Goal: Task Accomplishment & Management: Manage account settings

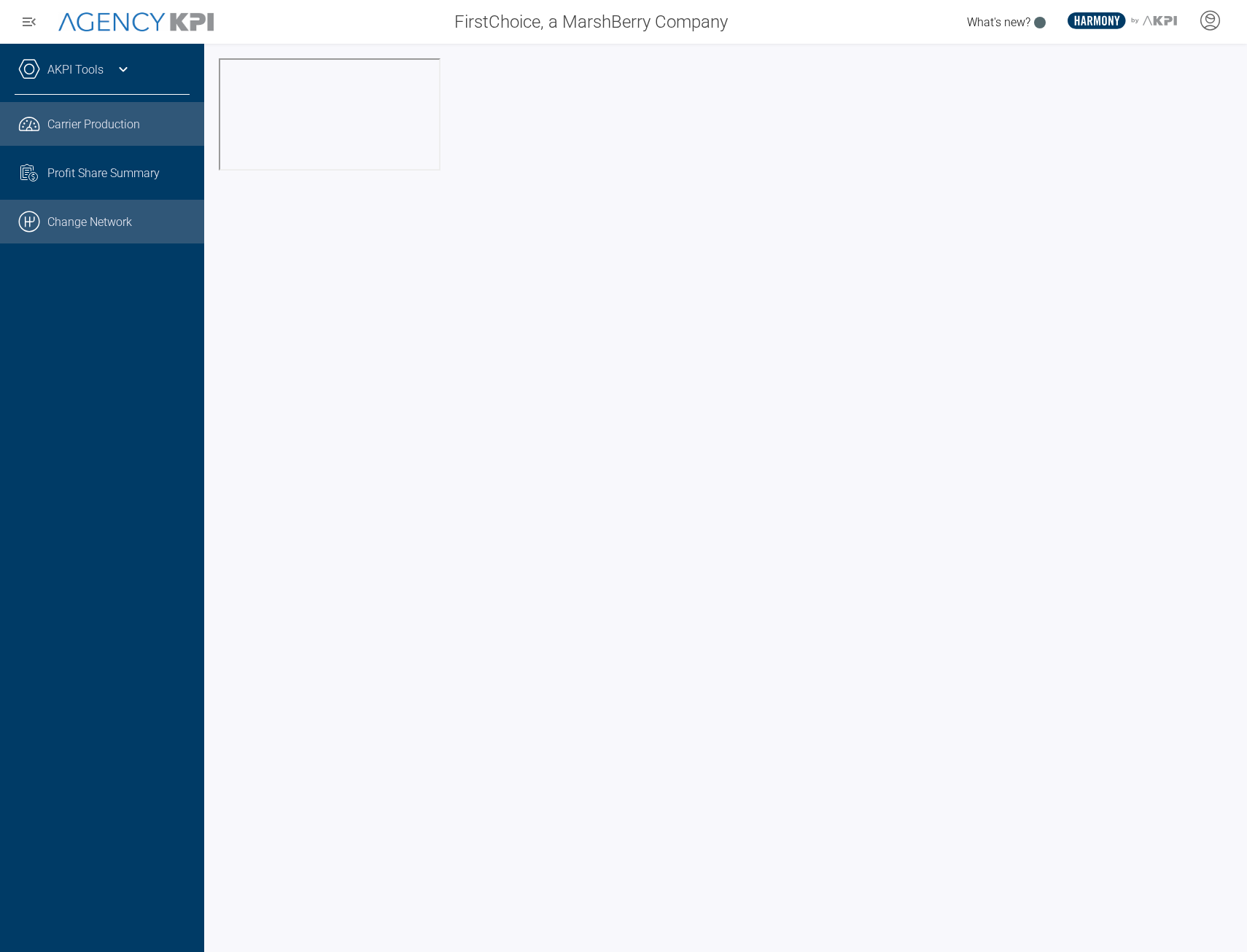
click at [65, 219] on link ".cls-1{fill:none;stroke:#000;stroke-linecap:round;stroke-linejoin:round;stroke-…" at bounding box center [101, 222] width 204 height 44
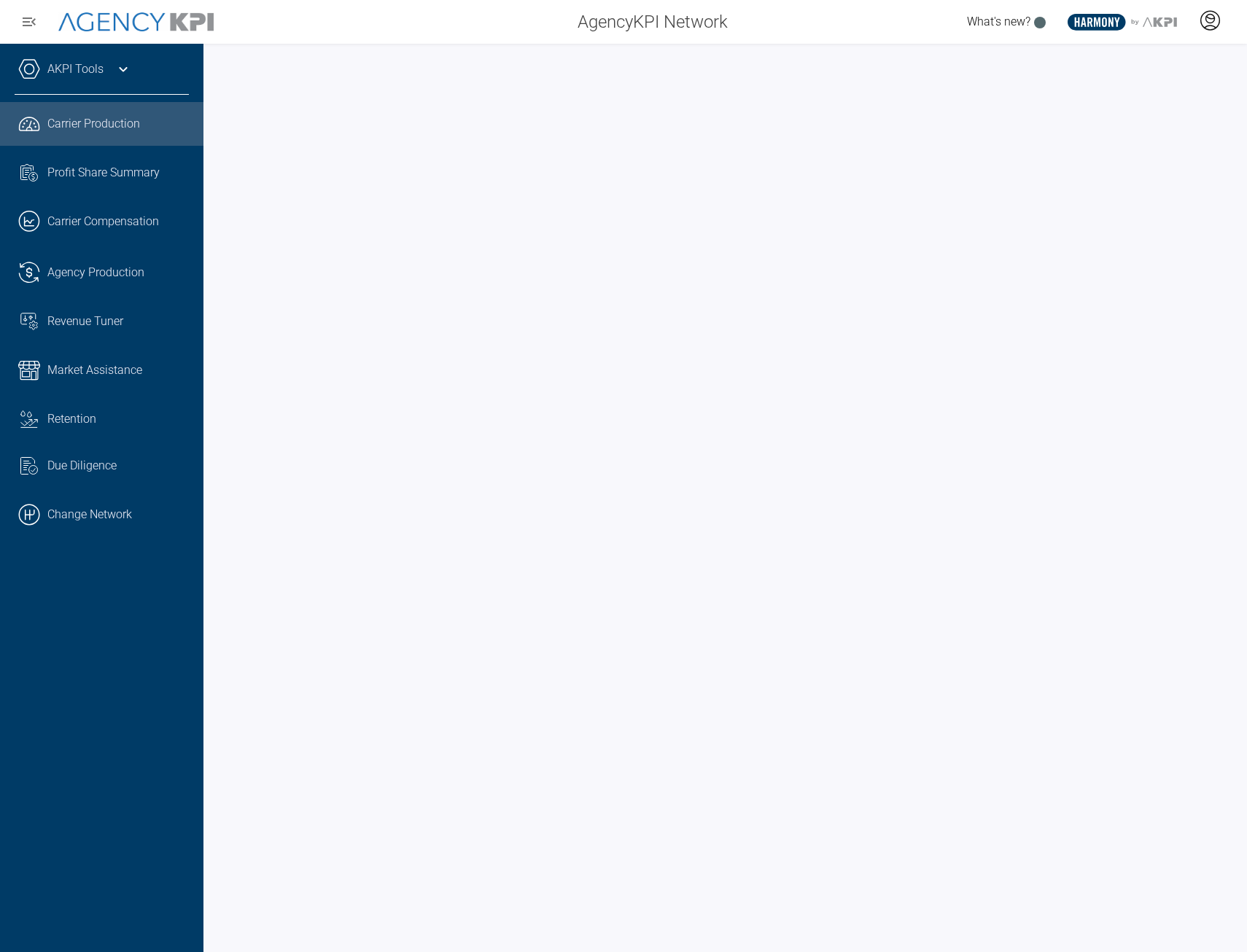
click at [1210, 27] on icon at bounding box center [1209, 20] width 22 height 22
click at [1212, 37] on div at bounding box center [1209, 21] width 36 height 34
click at [1206, 20] on icon at bounding box center [1210, 19] width 9 height 9
click at [1121, 108] on li "Log Out" at bounding box center [1151, 101] width 157 height 31
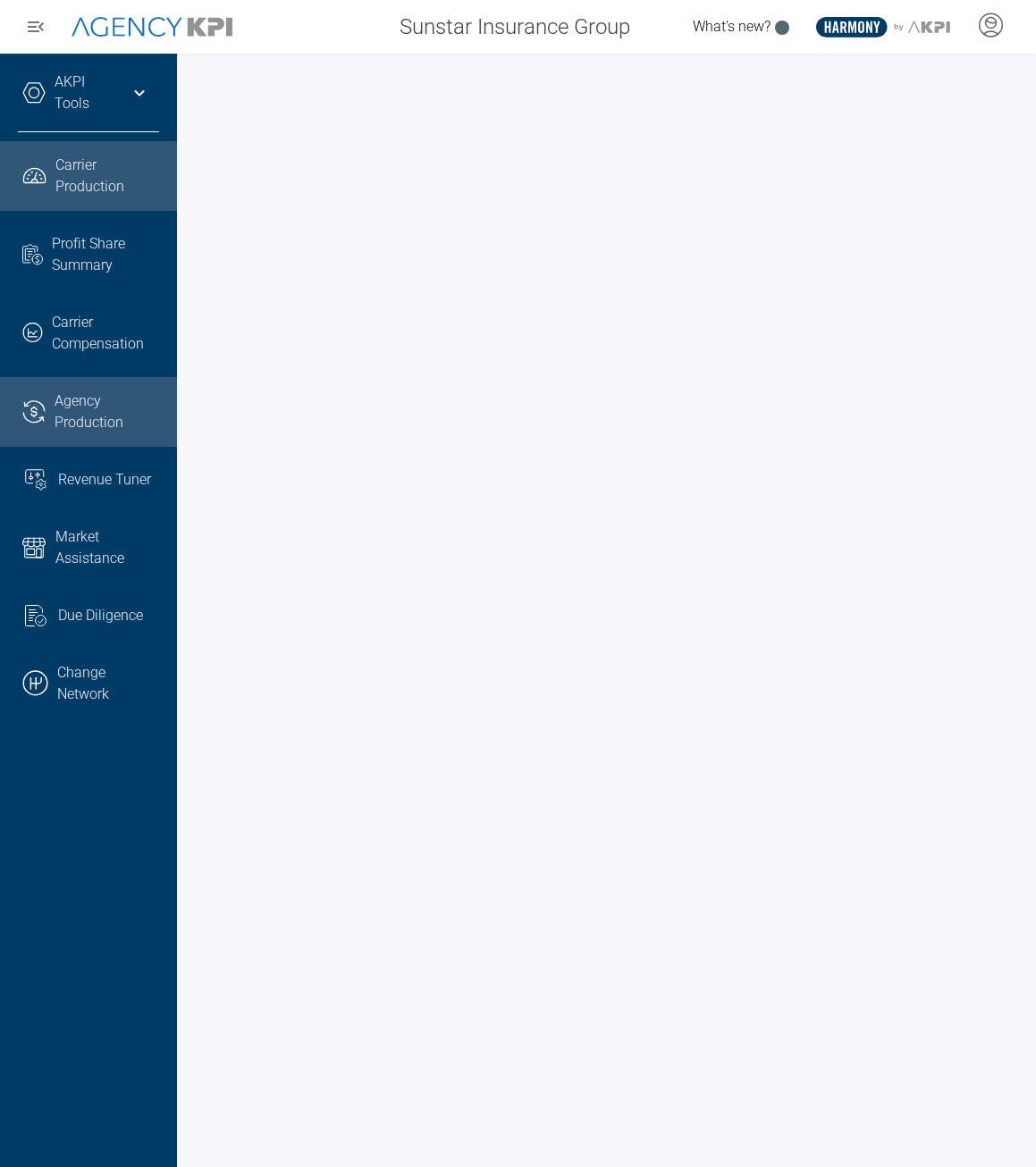
click at [69, 424] on span "Agency Production" at bounding box center [107, 412] width 104 height 42
